Goal: Transaction & Acquisition: Purchase product/service

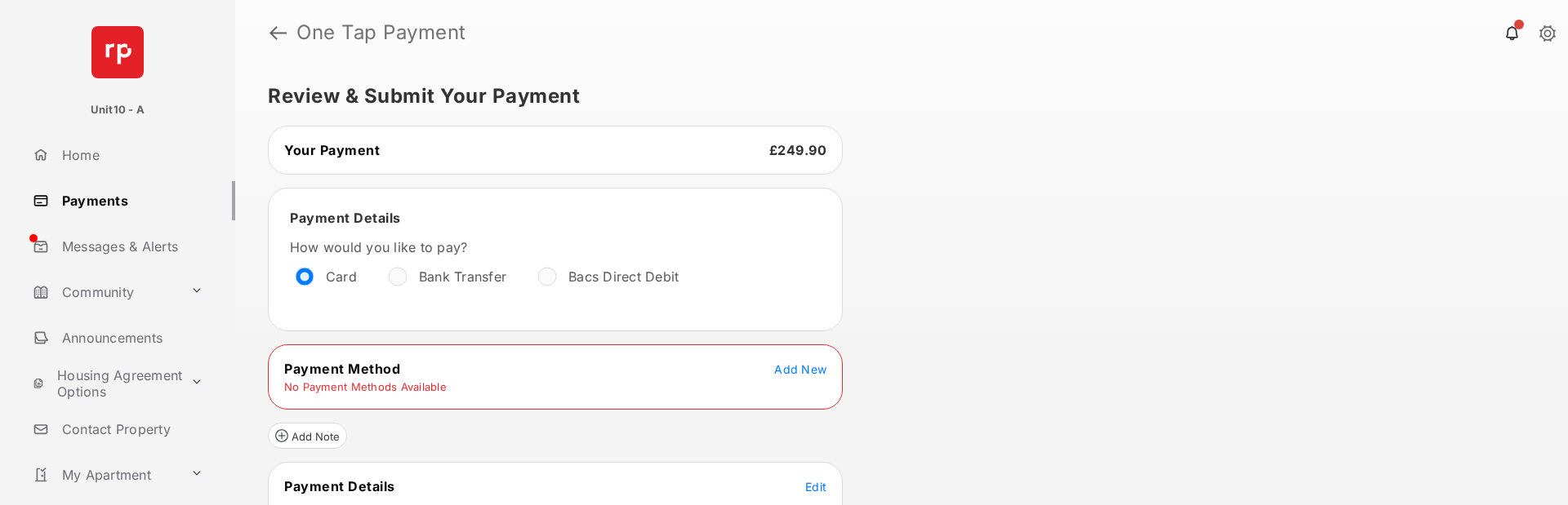
click at [423, 382] on td "No Payment Methods Available" at bounding box center [365, 386] width 164 height 14
click at [777, 363] on span "Add New" at bounding box center [800, 369] width 52 height 13
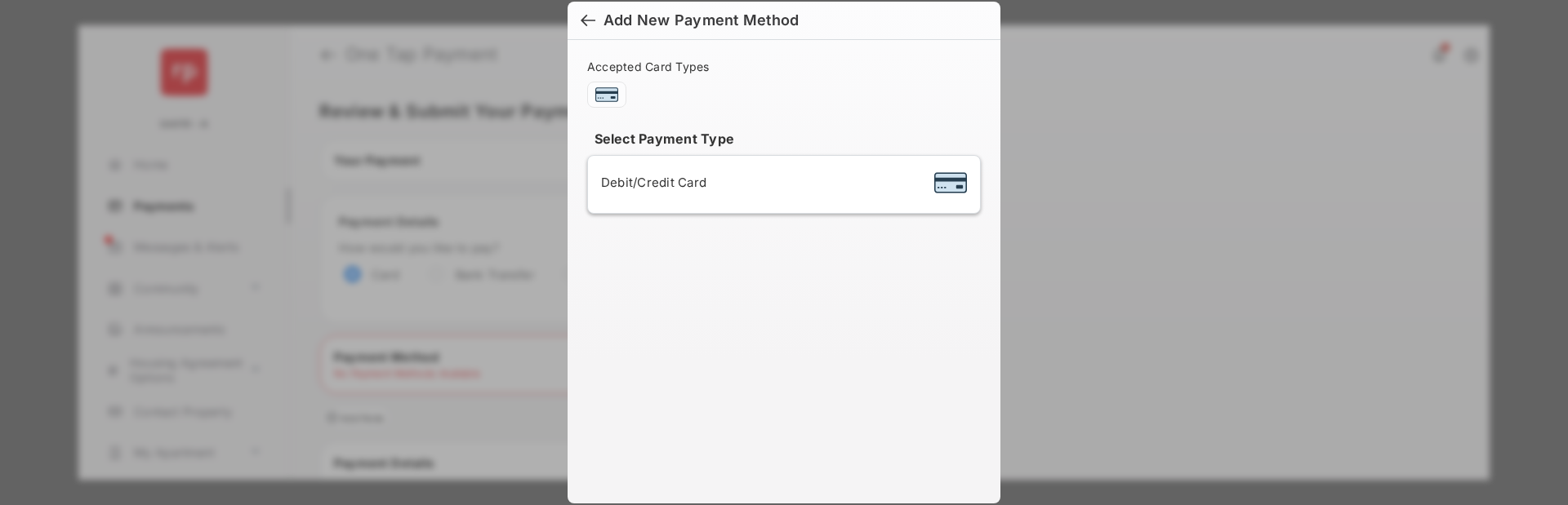
click at [672, 177] on span "Debit/Credit Card" at bounding box center [653, 182] width 106 height 15
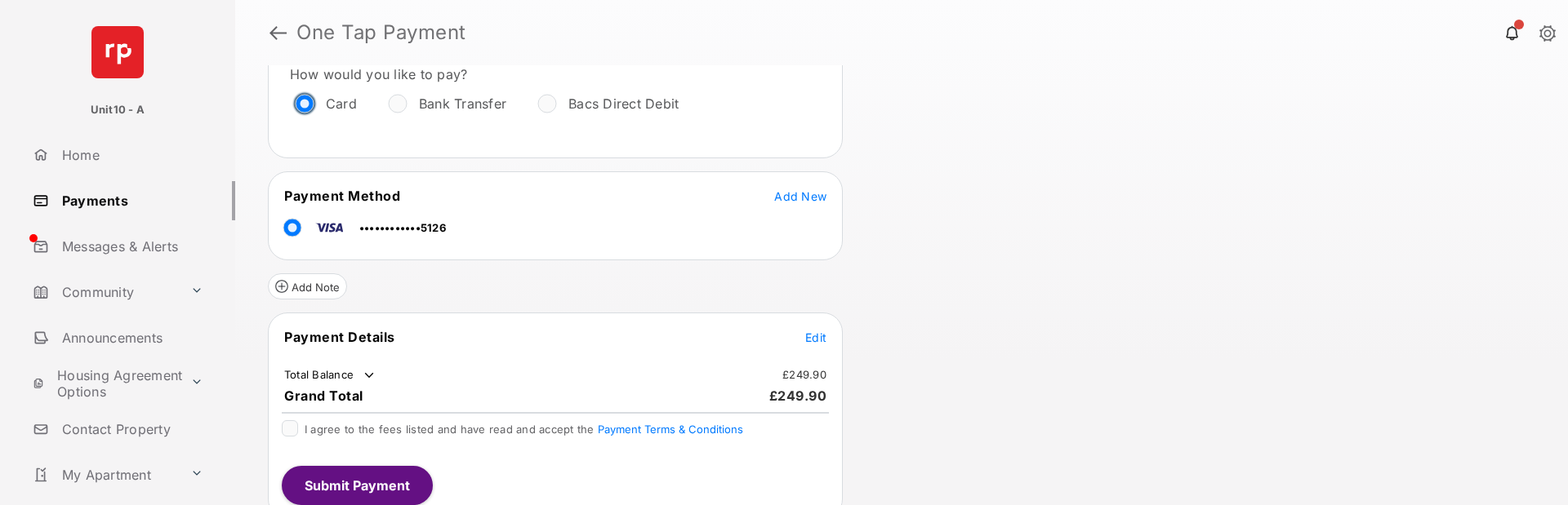
scroll to position [188, 0]
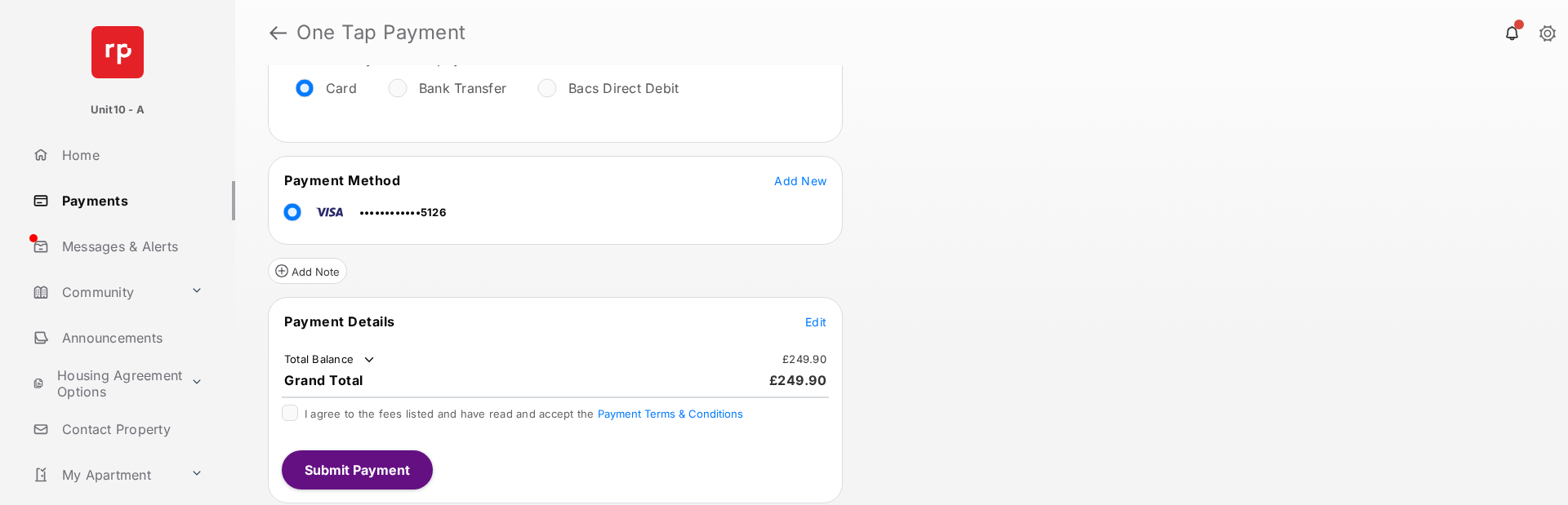
click at [812, 321] on span "Edit" at bounding box center [816, 322] width 21 height 13
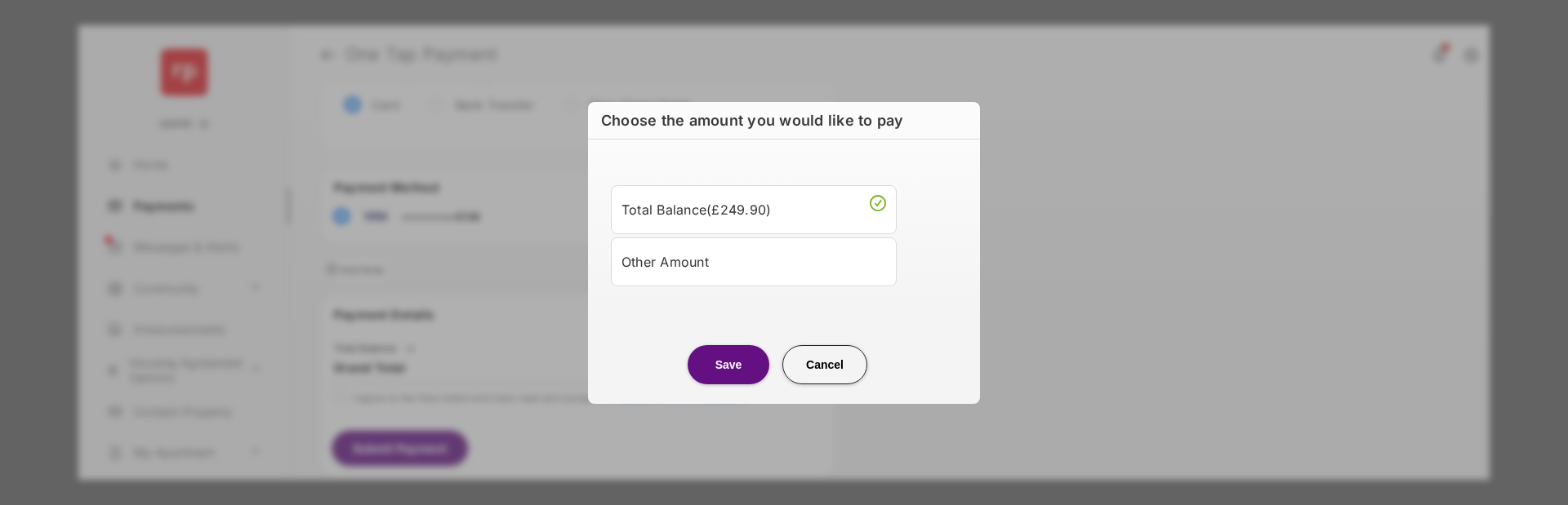
click at [687, 264] on div "Other Amount" at bounding box center [753, 261] width 264 height 28
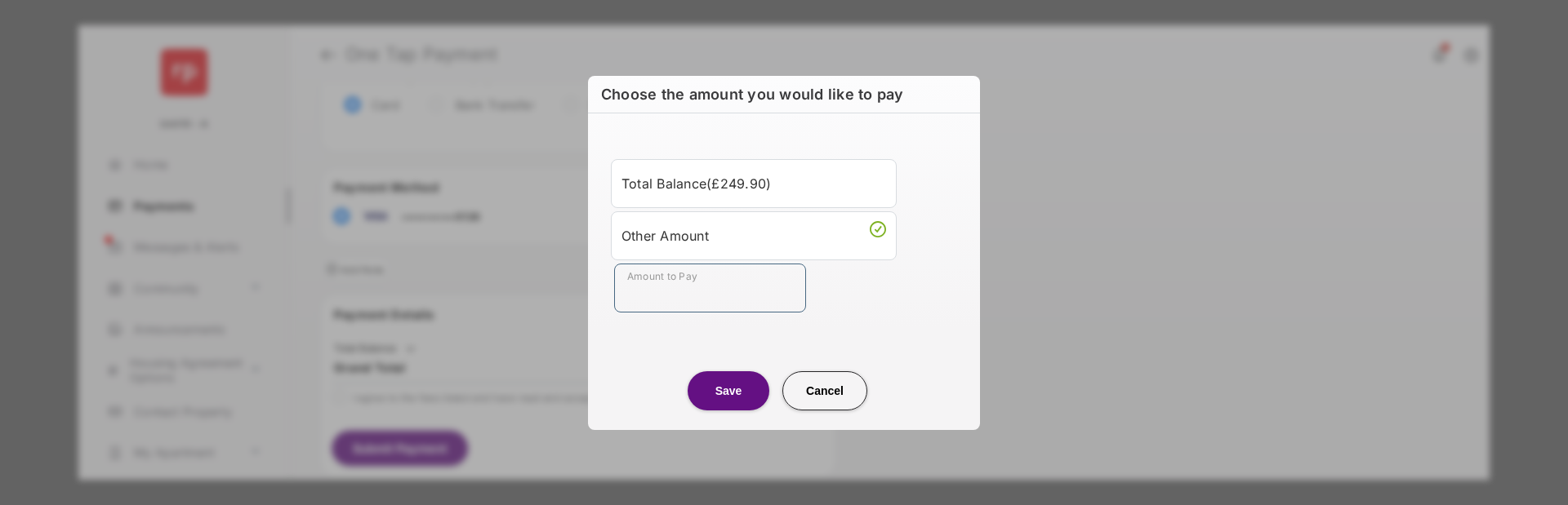
click at [683, 279] on input "Amount to Pay" at bounding box center [710, 287] width 192 height 49
type input "***"
click at [722, 388] on button "Save" at bounding box center [728, 391] width 82 height 39
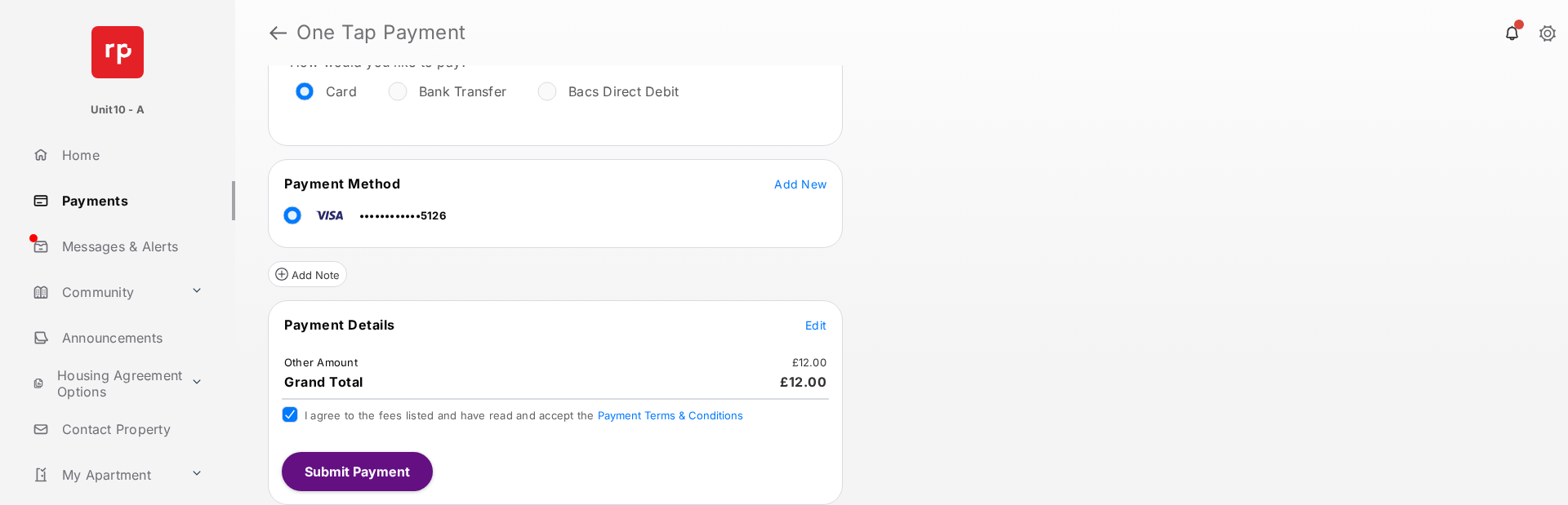
click at [357, 477] on button "Submit Payment" at bounding box center [356, 471] width 151 height 39
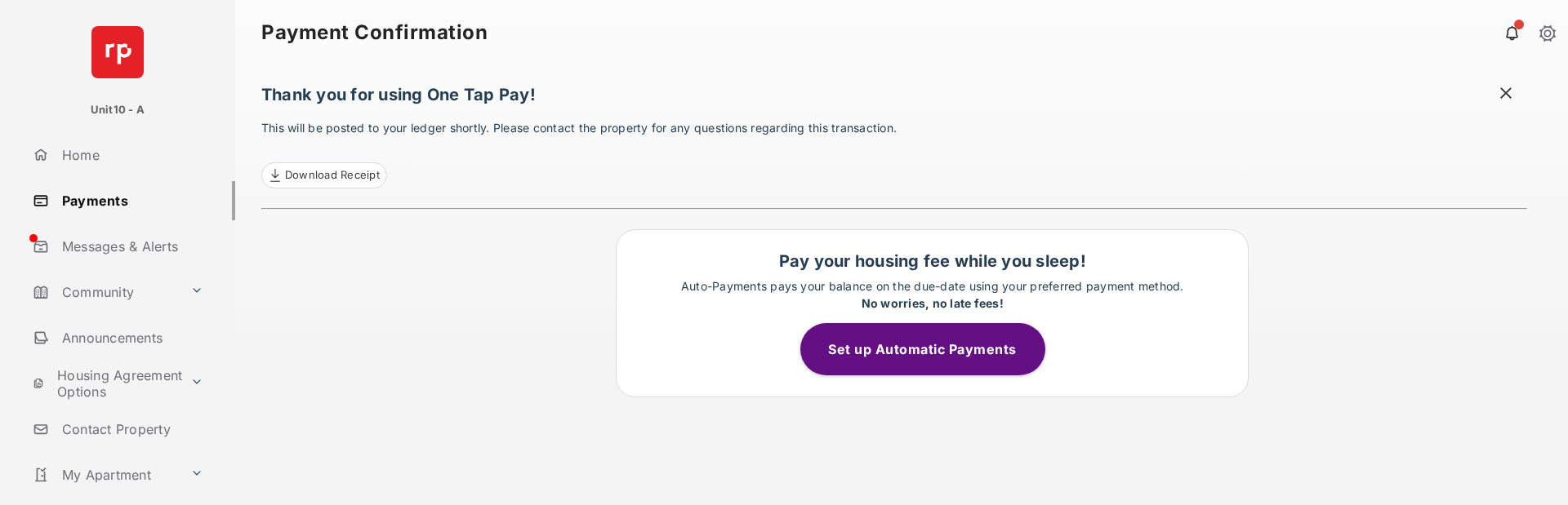
click at [416, 312] on div "Thank you for using One Tap Pay! This will be posted to your ledger shortly. Pl…" at bounding box center [894, 285] width 1265 height 440
